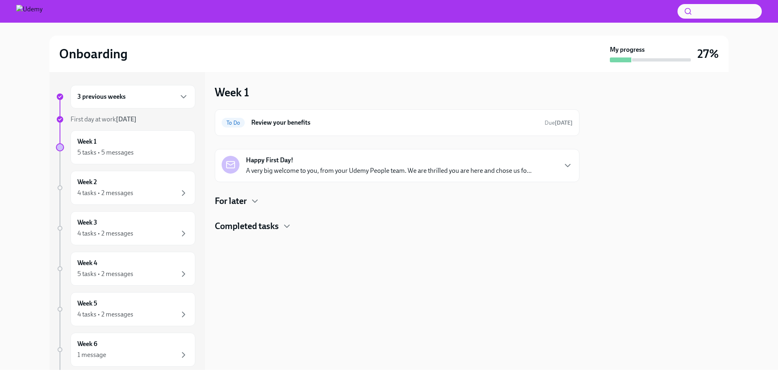
click at [141, 102] on div "3 previous weeks" at bounding box center [132, 96] width 125 height 23
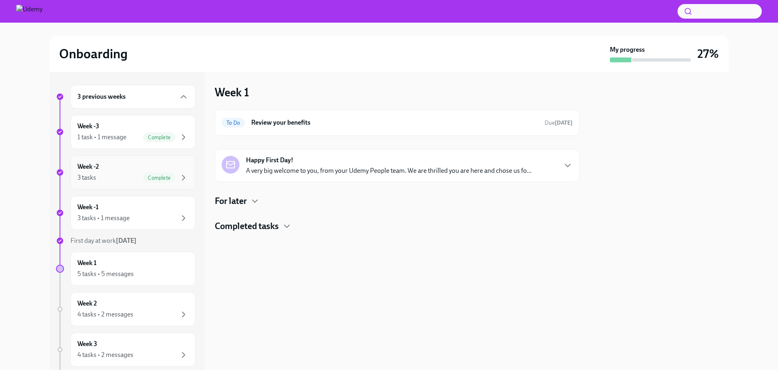
click at [122, 182] on div "3 tasks Complete" at bounding box center [132, 178] width 111 height 10
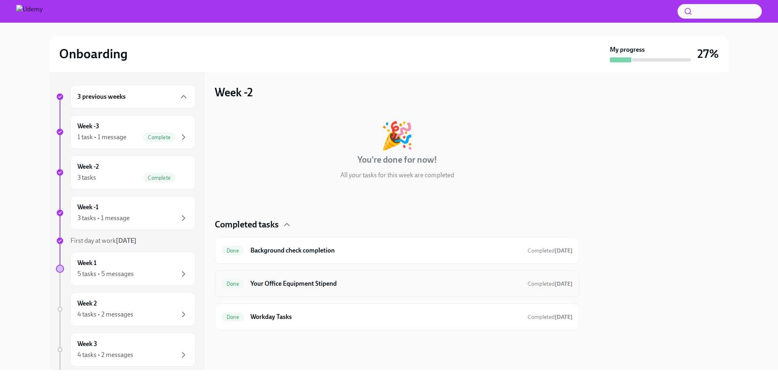
click at [299, 281] on h6 "Your Office Equipment Stipend" at bounding box center [385, 284] width 271 height 9
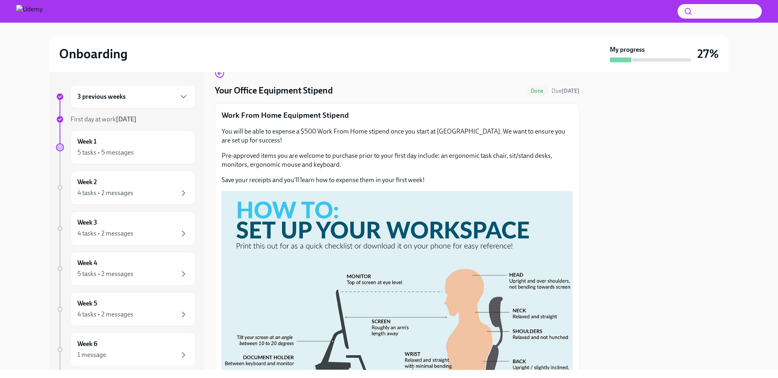
scroll to position [18, 0]
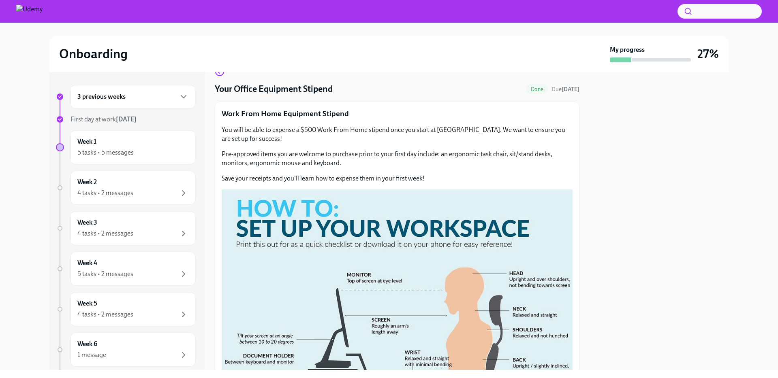
click at [305, 179] on p "Save your receipts and you'll learn how to expense them in your first week!" at bounding box center [397, 178] width 351 height 9
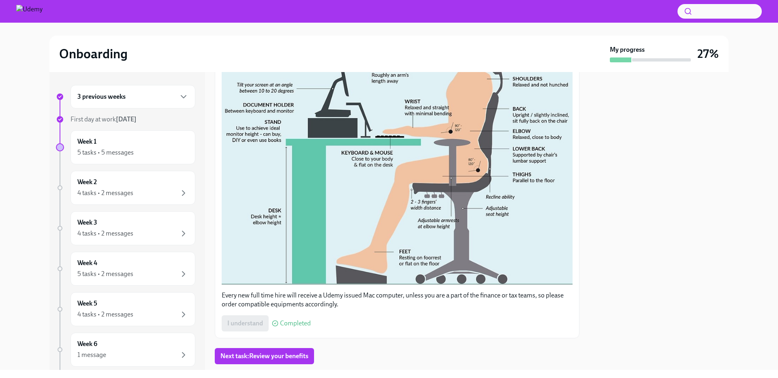
scroll to position [290, 0]
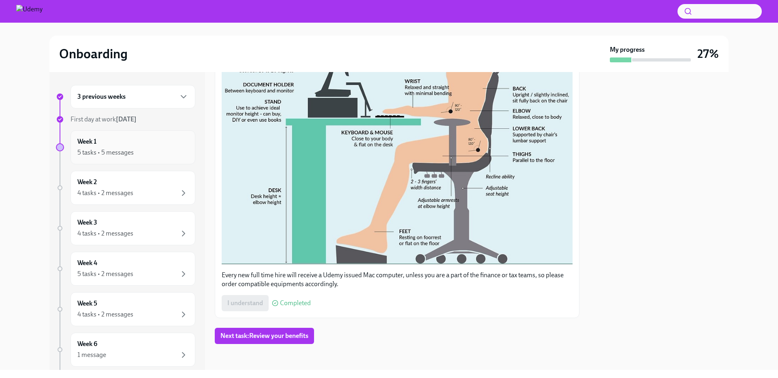
click at [121, 154] on div "5 tasks • 5 messages" at bounding box center [105, 152] width 56 height 9
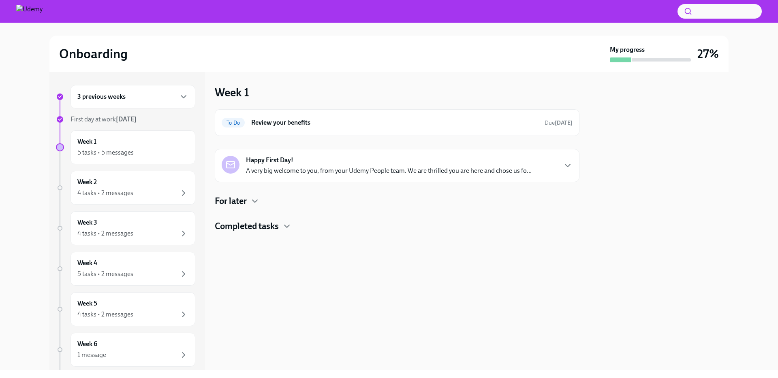
click at [258, 224] on h4 "Completed tasks" at bounding box center [247, 226] width 64 height 12
